Goal: Transaction & Acquisition: Obtain resource

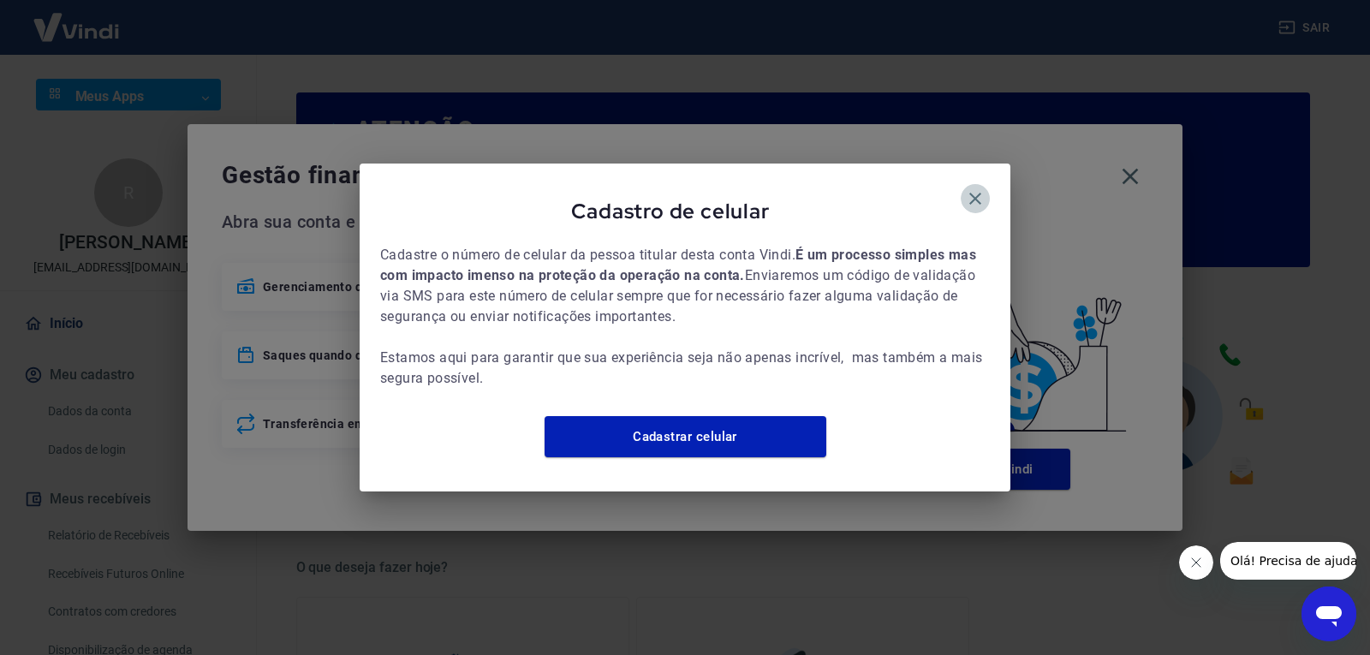
drag, startPoint x: 977, startPoint y: 187, endPoint x: 1017, endPoint y: 197, distance: 41.3
click at [978, 188] on icon "button" at bounding box center [975, 198] width 21 height 21
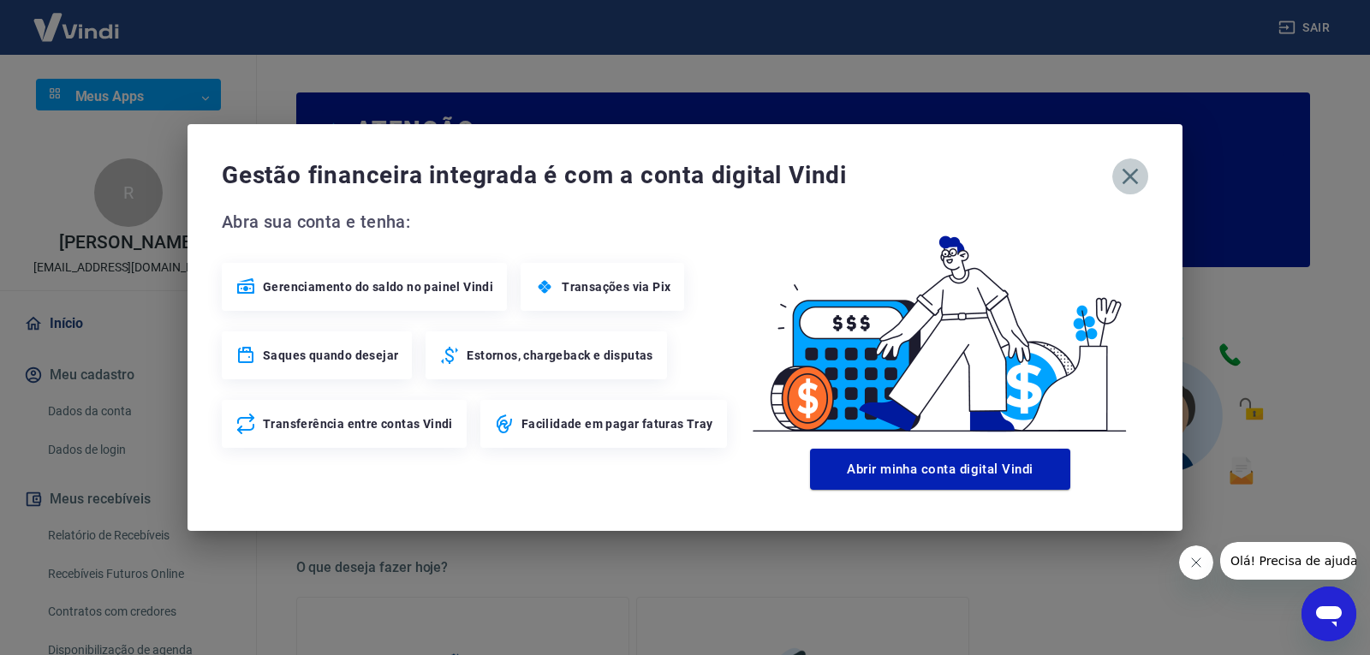
click at [1118, 176] on icon "button" at bounding box center [1129, 176] width 27 height 27
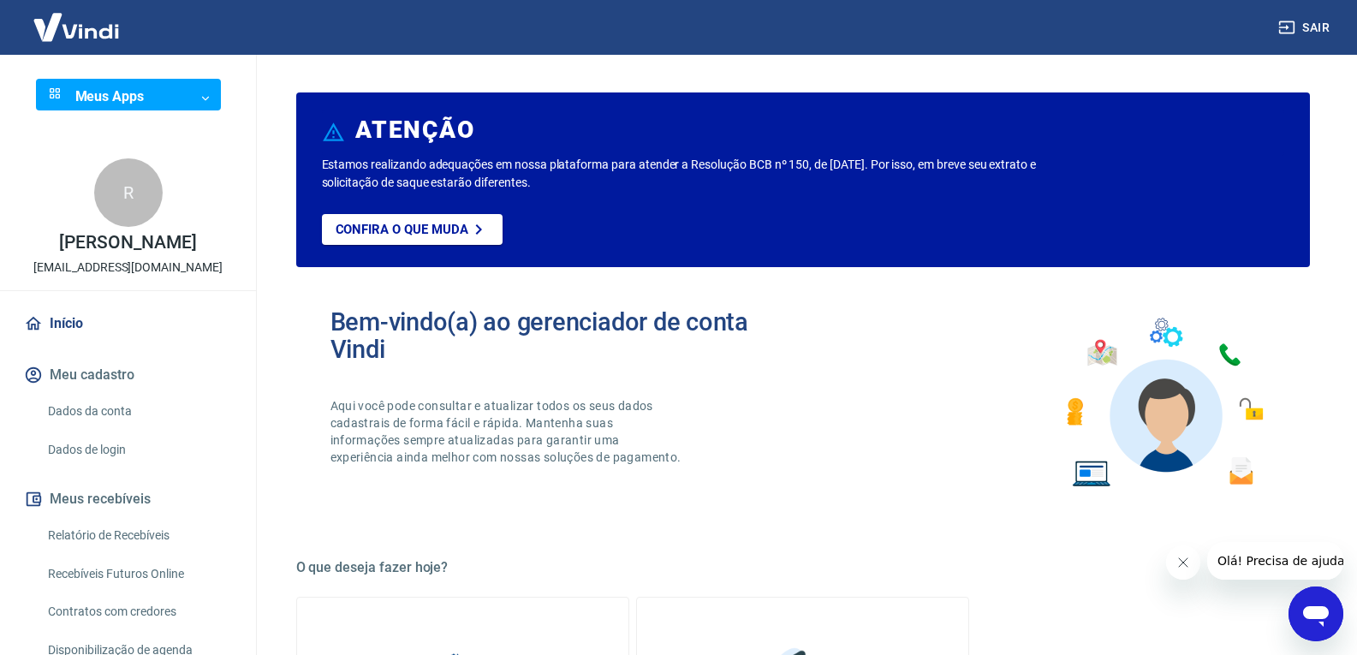
scroll to position [86, 0]
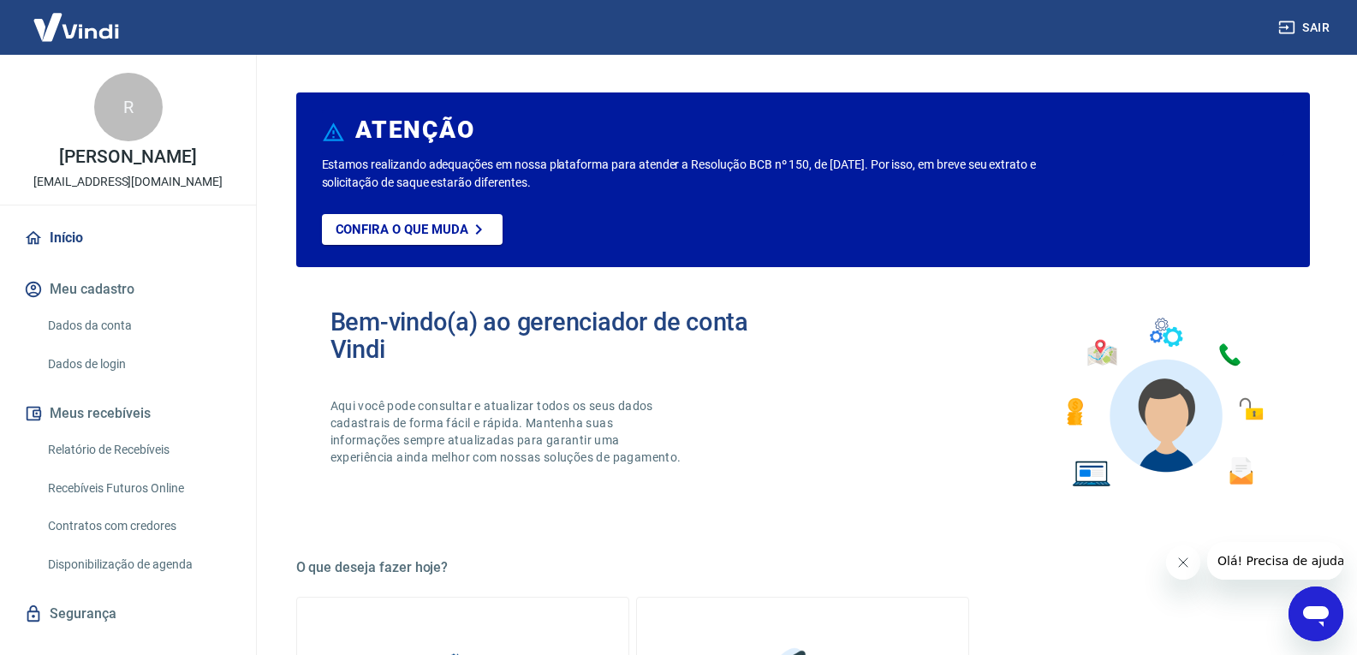
click at [175, 503] on link "Recebíveis Futuros Online" at bounding box center [138, 488] width 194 height 35
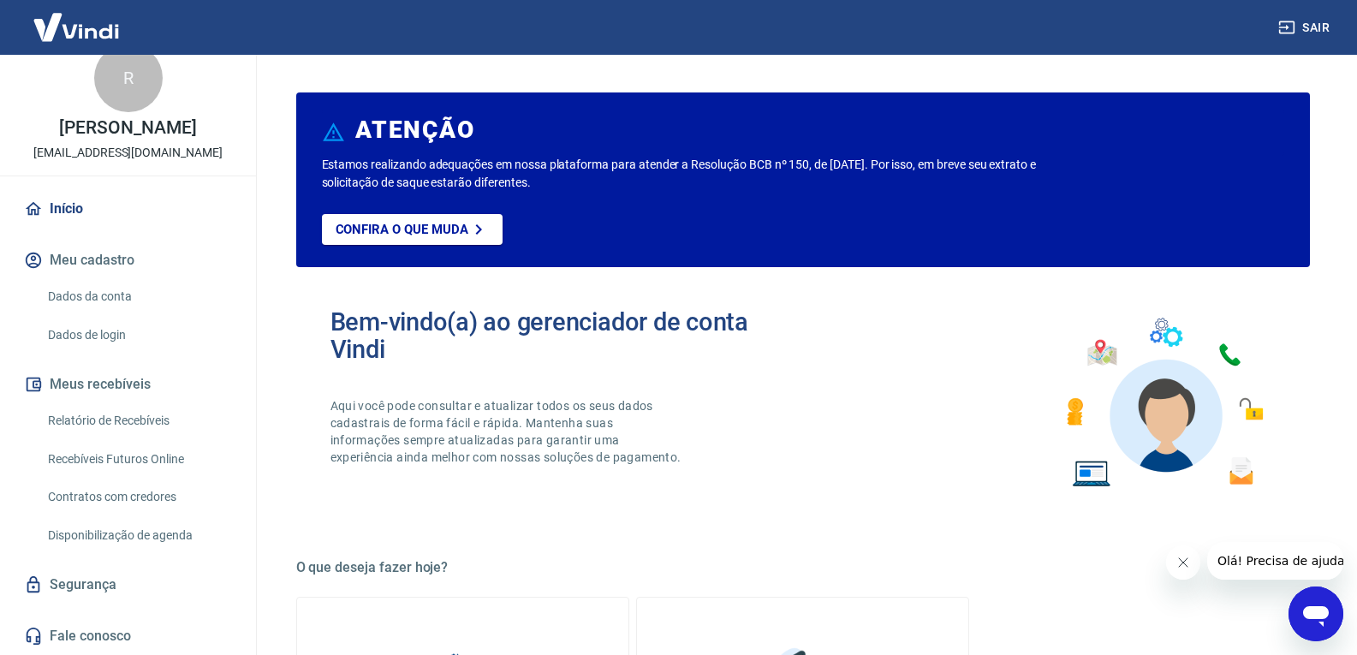
click at [156, 419] on link "Relatório de Recebíveis" at bounding box center [138, 420] width 194 height 35
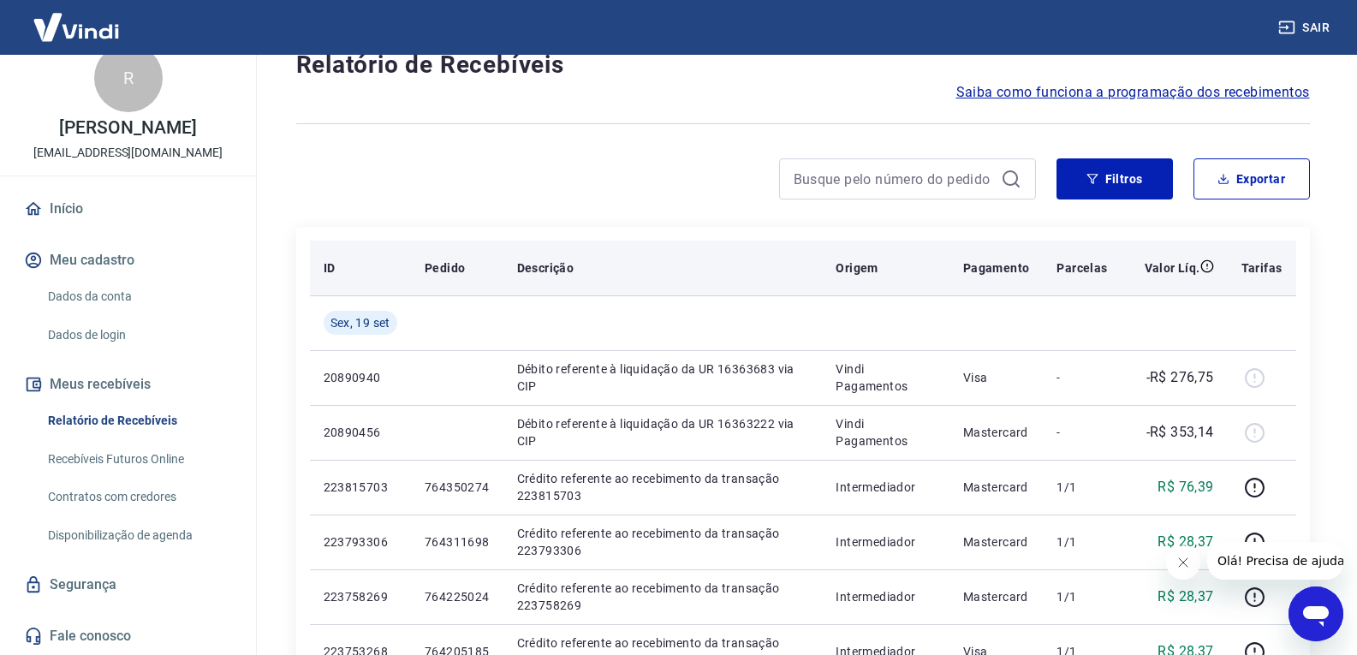
scroll to position [86, 0]
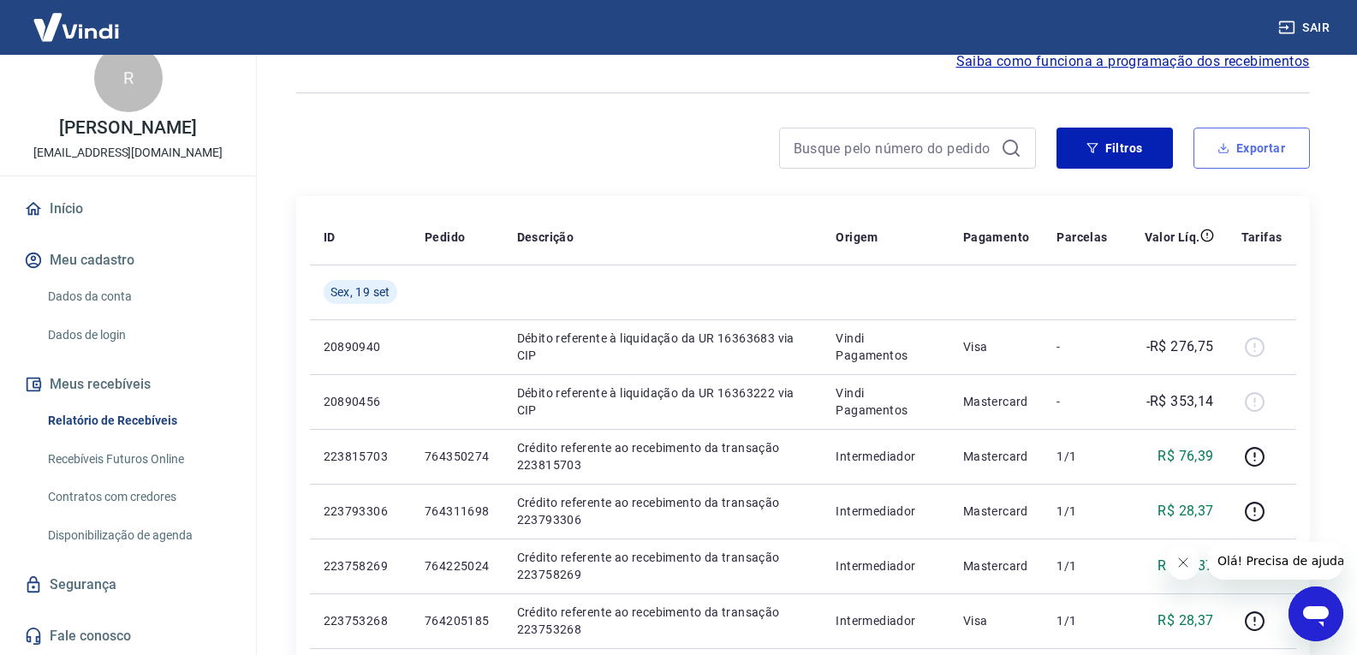
click at [1239, 148] on button "Exportar" at bounding box center [1251, 148] width 116 height 41
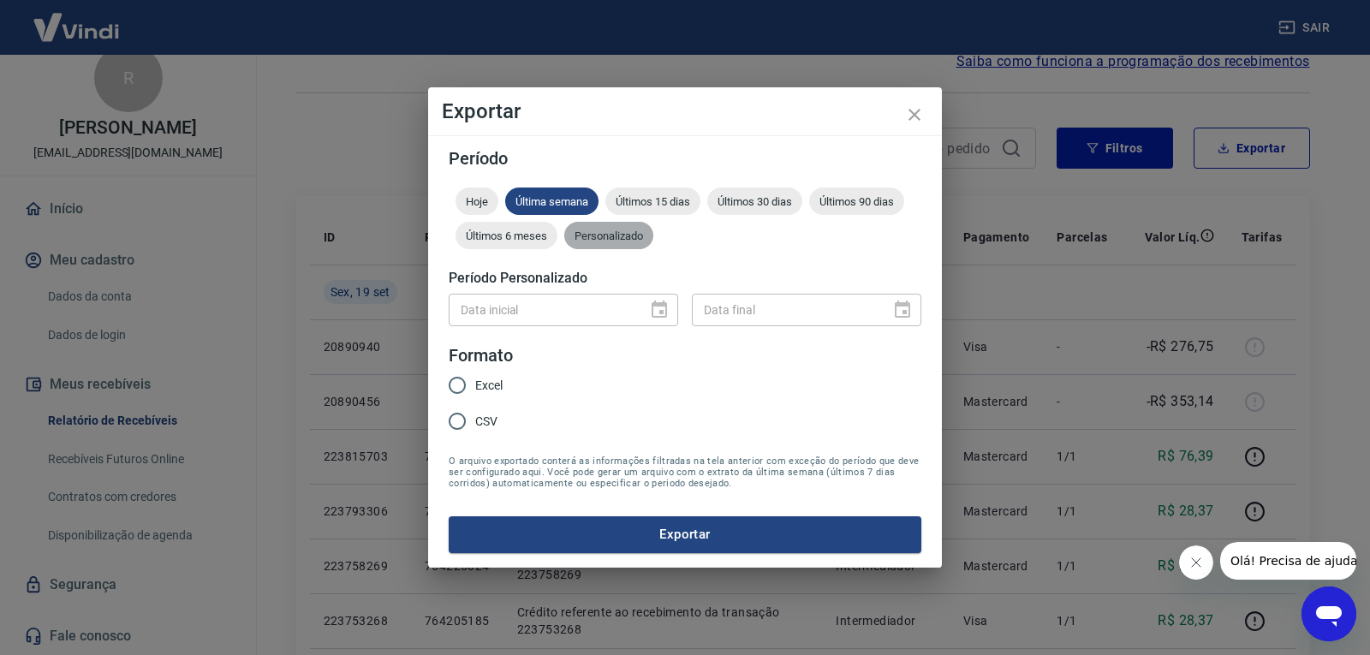
click at [604, 246] on div "Personalizado" at bounding box center [608, 235] width 89 height 27
click at [661, 311] on icon "Choose date" at bounding box center [658, 308] width 15 height 17
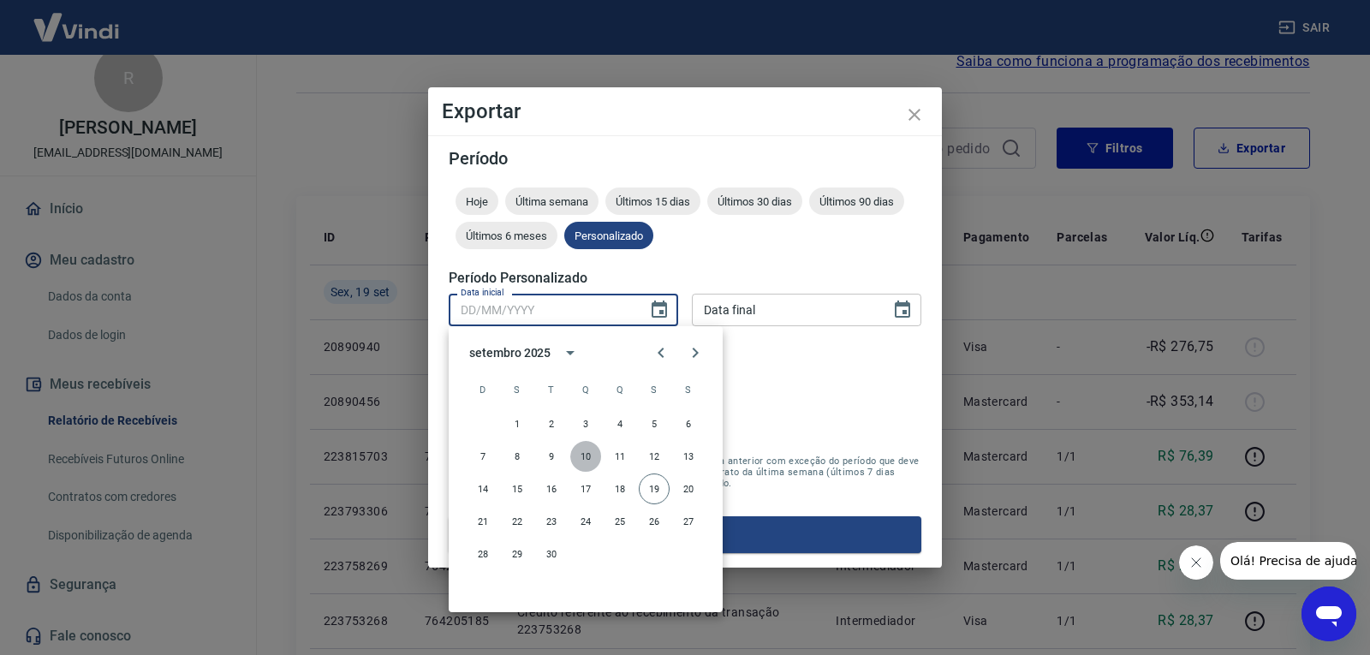
click at [586, 455] on button "10" at bounding box center [585, 456] width 31 height 31
type input "[DATE]"
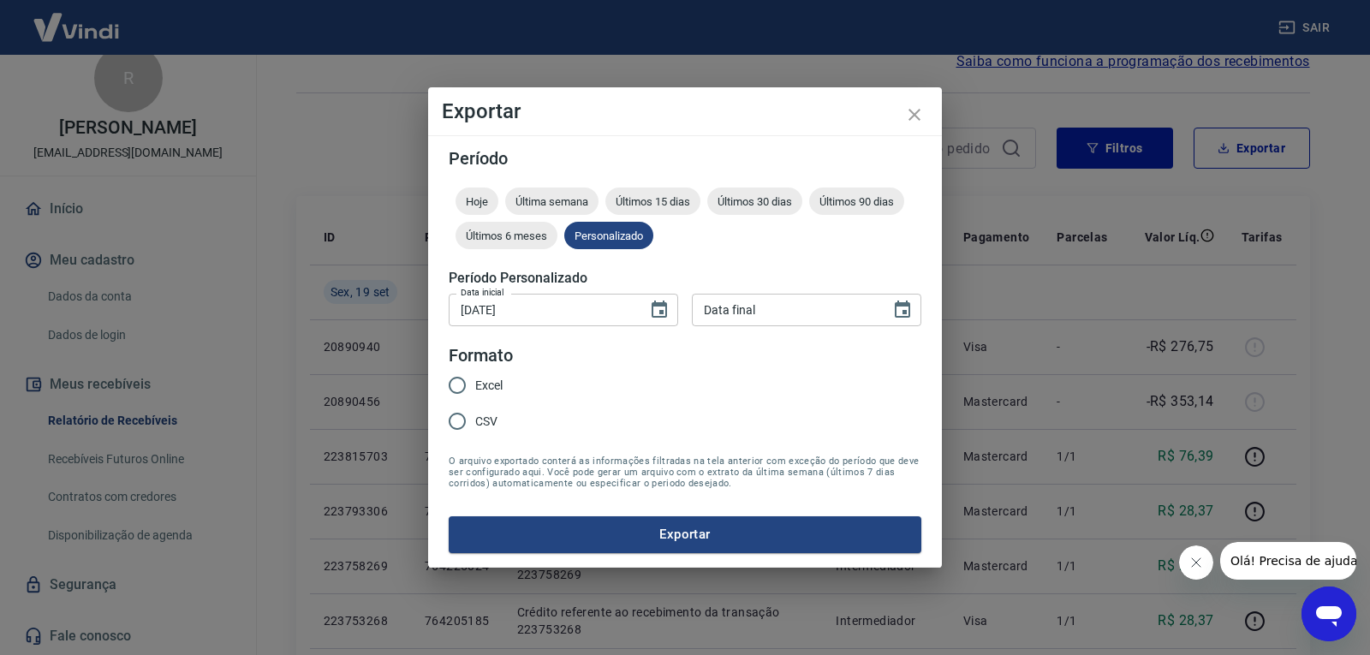
click at [904, 308] on icon "Choose date" at bounding box center [902, 310] width 21 height 21
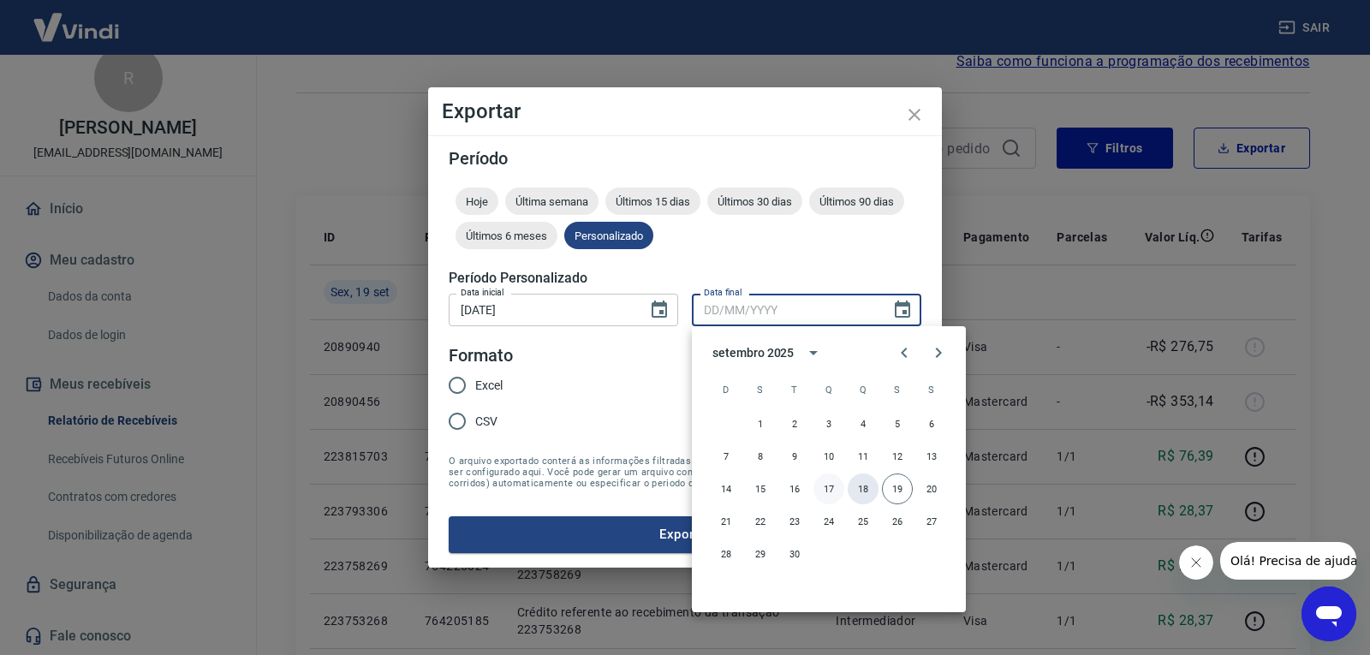
click at [866, 490] on button "18" at bounding box center [863, 488] width 31 height 31
type input "[DATE]"
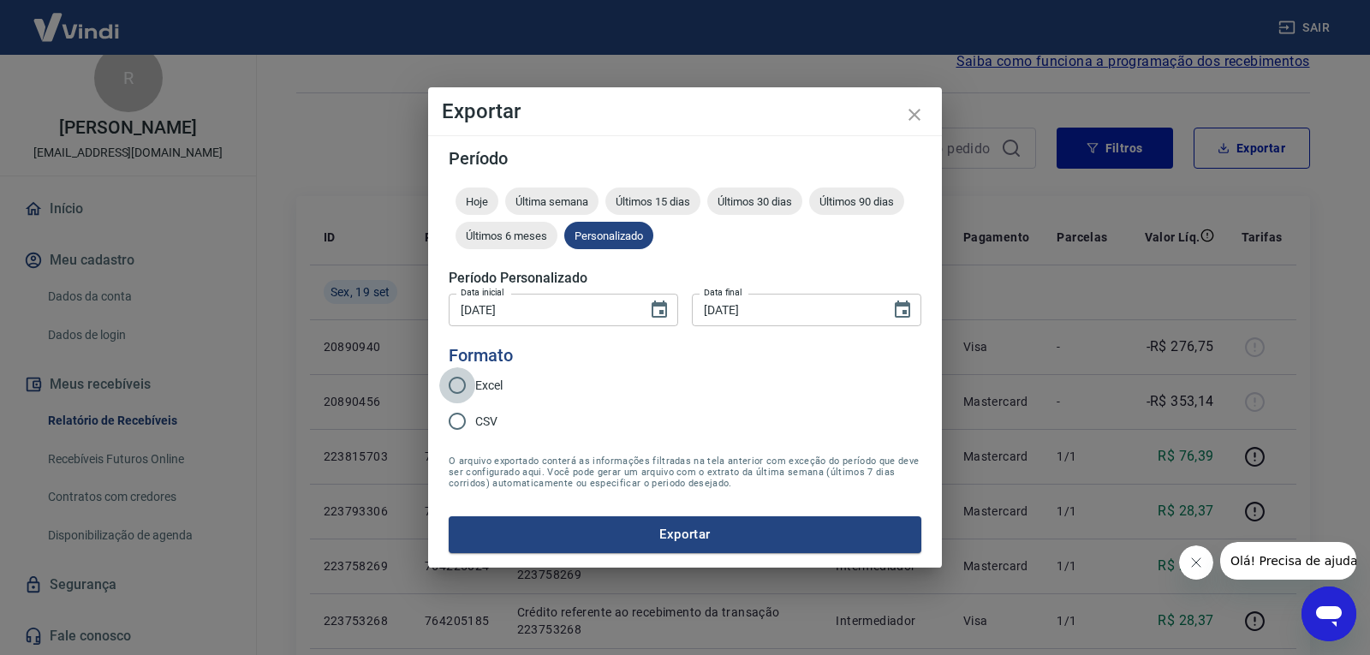
click at [456, 382] on input "Excel" at bounding box center [457, 385] width 36 height 36
radio input "true"
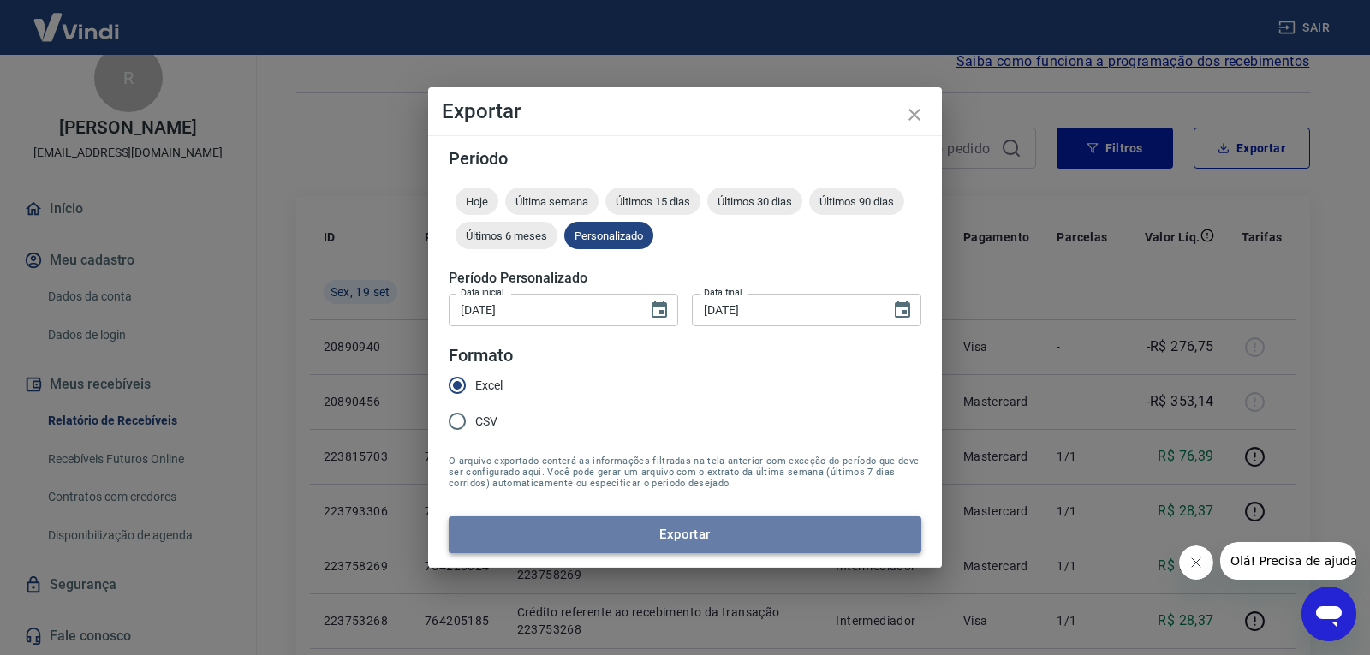
click at [642, 526] on button "Exportar" at bounding box center [685, 534] width 473 height 36
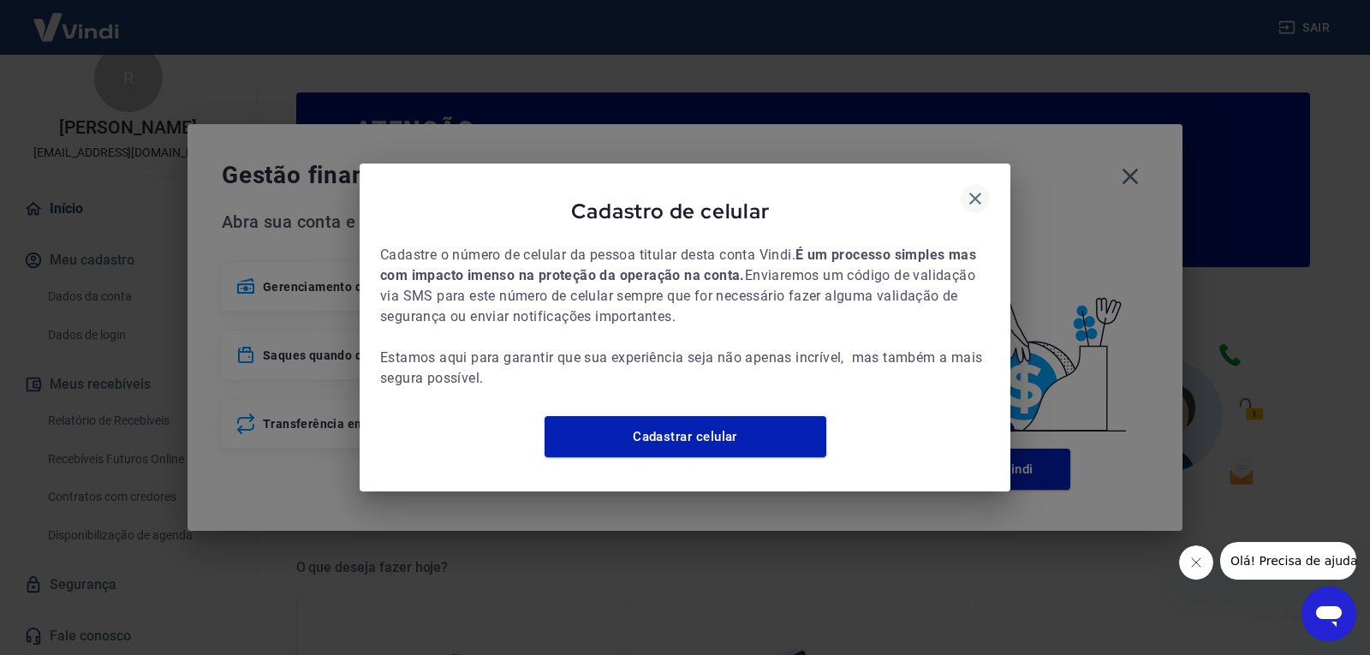
click at [979, 193] on icon "button" at bounding box center [975, 199] width 12 height 12
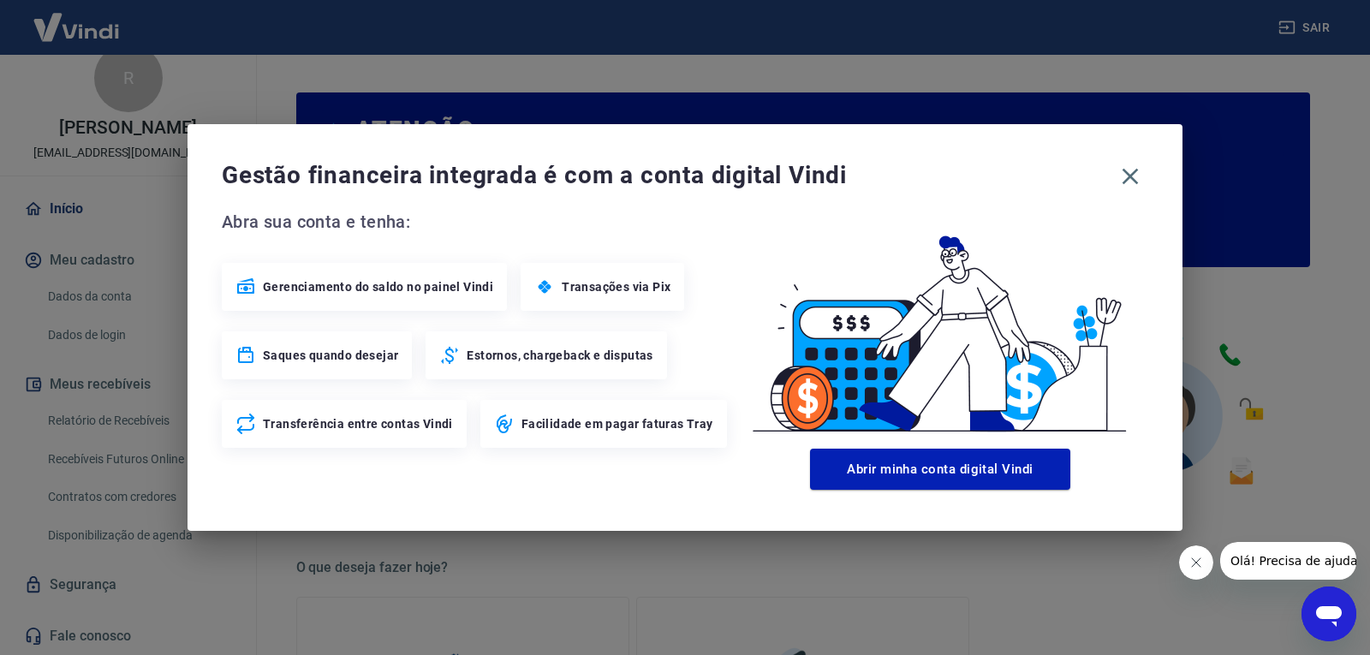
click at [1148, 170] on div "Gestão financeira integrada é com a conta digital Vindi Abra sua conta e tenha:…" at bounding box center [684, 327] width 995 height 407
click at [1132, 174] on icon "button" at bounding box center [1130, 177] width 16 height 16
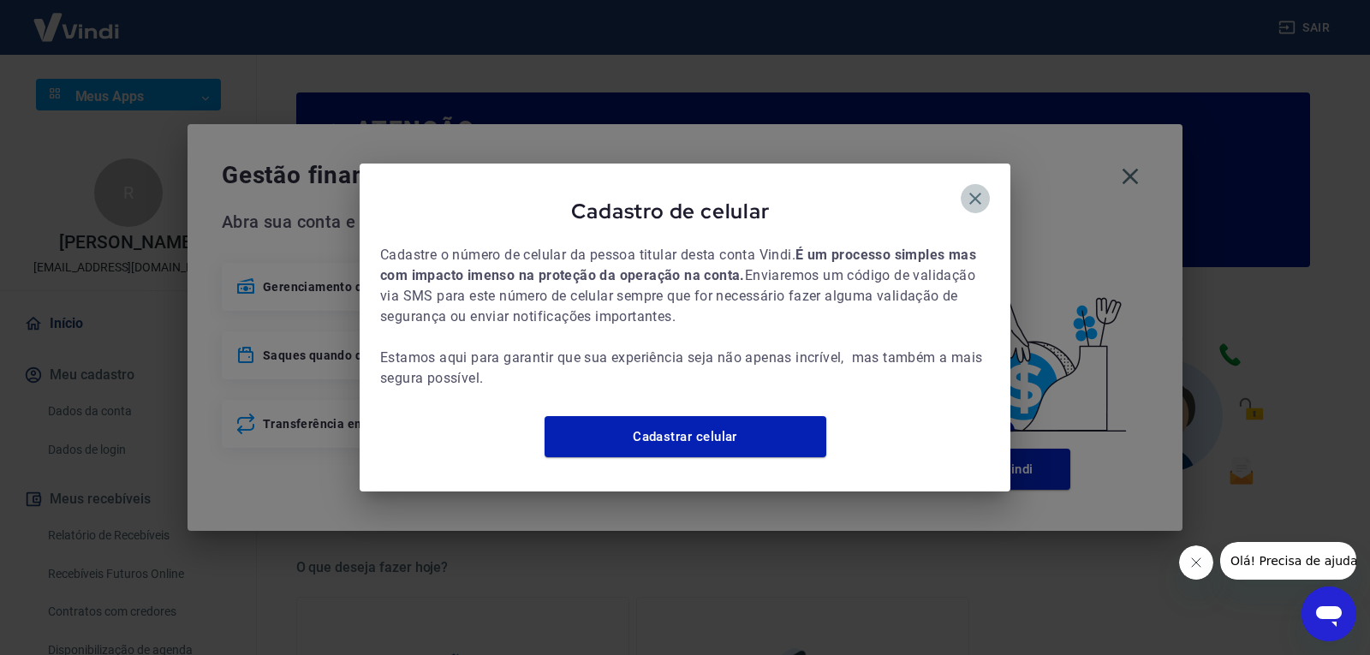
click at [974, 188] on icon "button" at bounding box center [975, 198] width 21 height 21
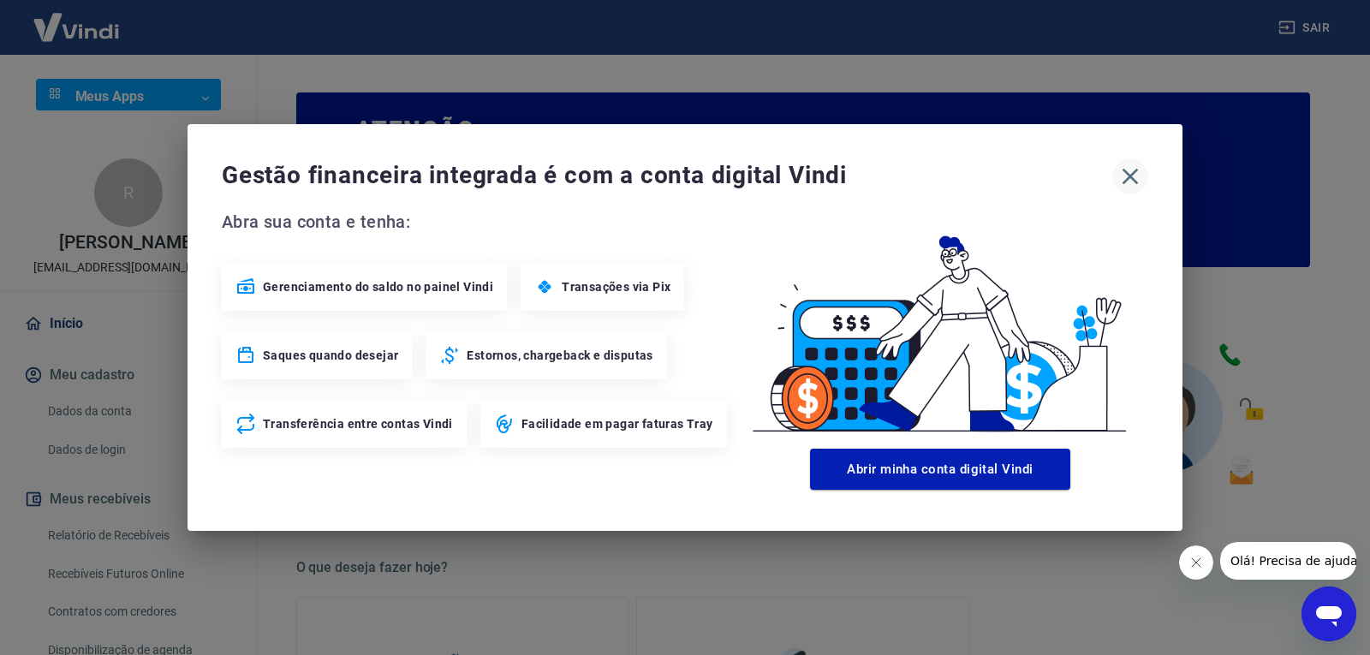
click at [1127, 170] on icon "button" at bounding box center [1129, 176] width 27 height 27
